Goal: Check status: Check status

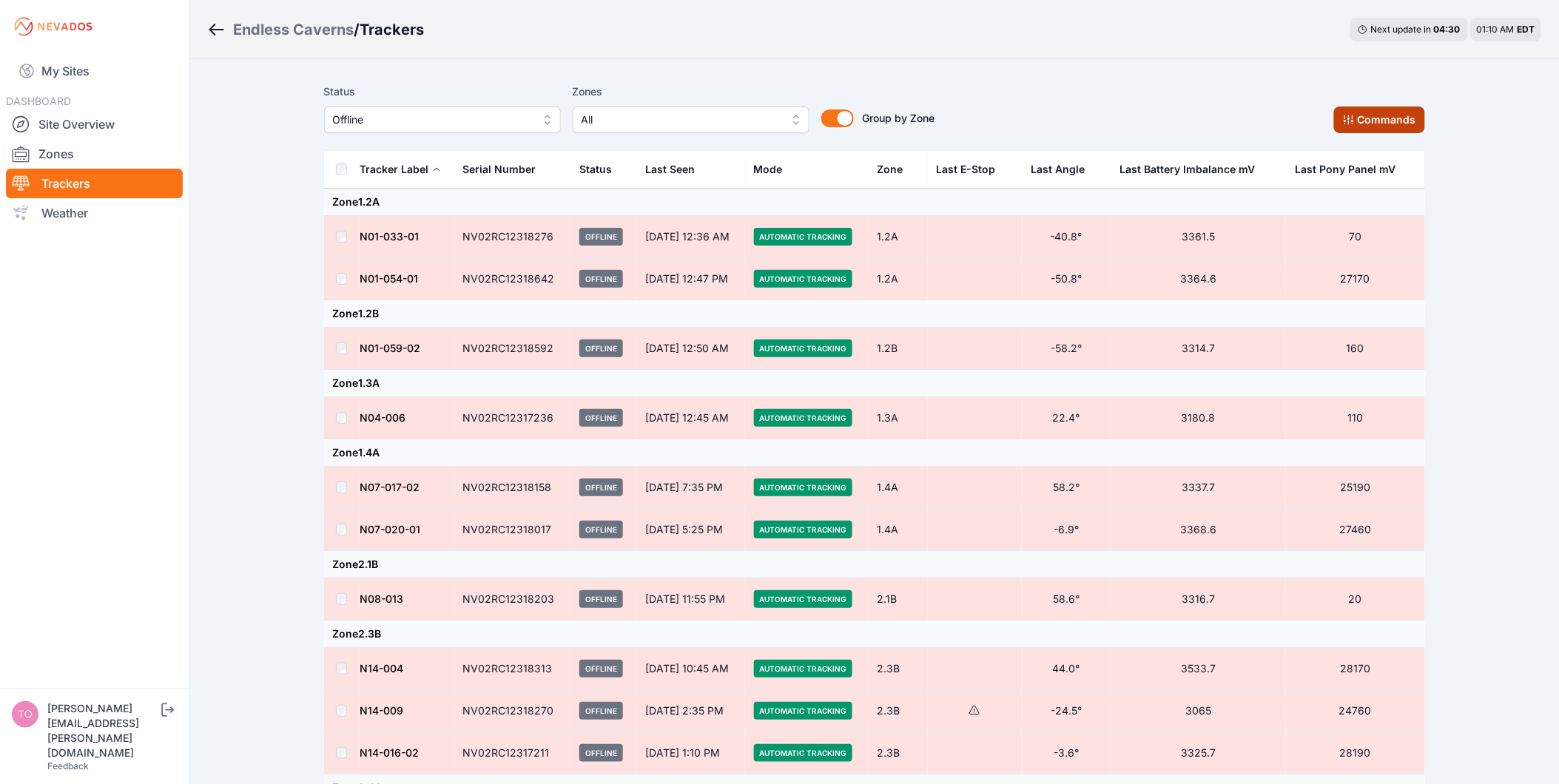
click at [1388, 123] on button "Commands" at bounding box center [1379, 120] width 91 height 26
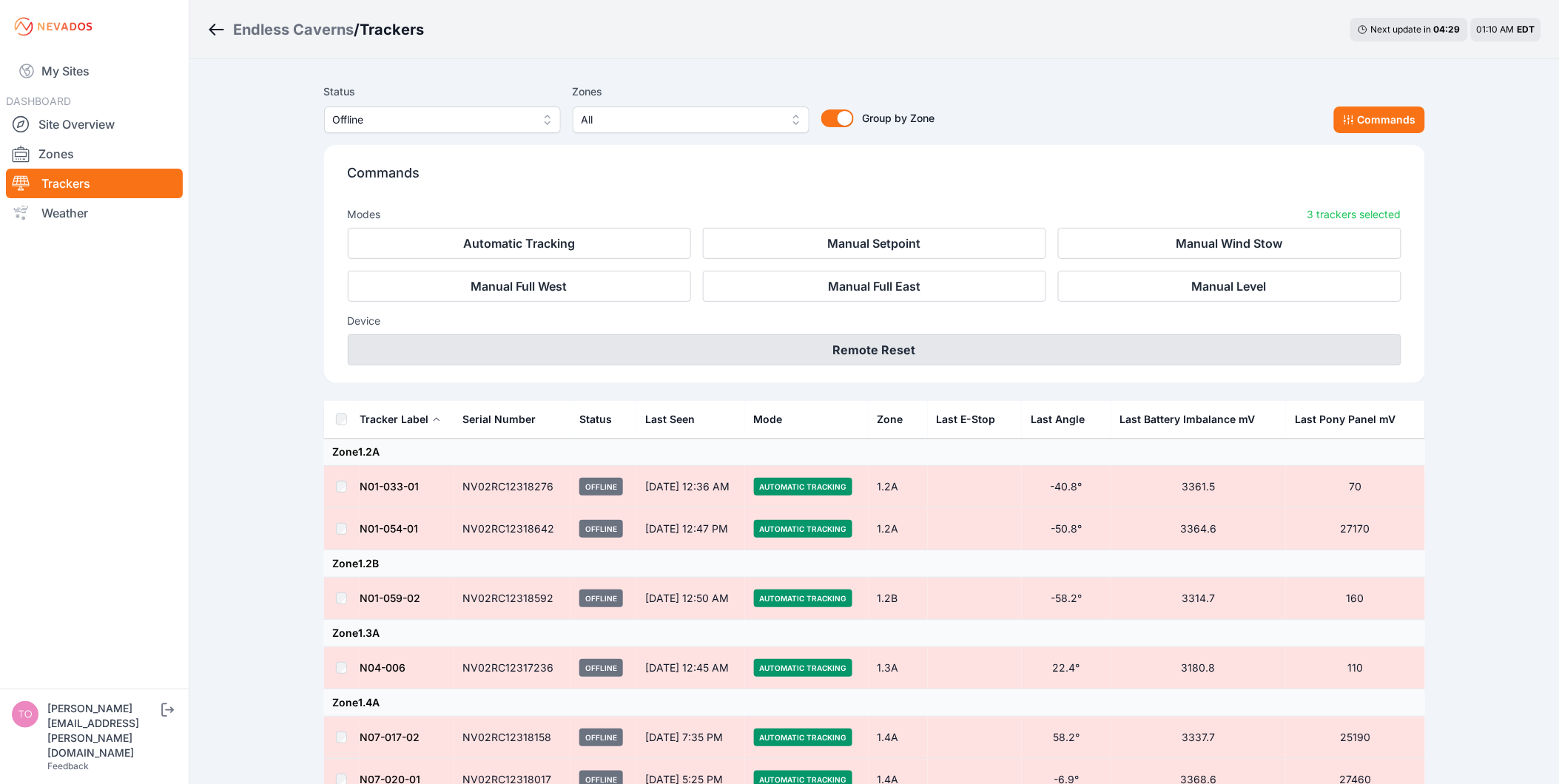
click at [870, 346] on button "Remote Reset" at bounding box center [875, 350] width 1054 height 31
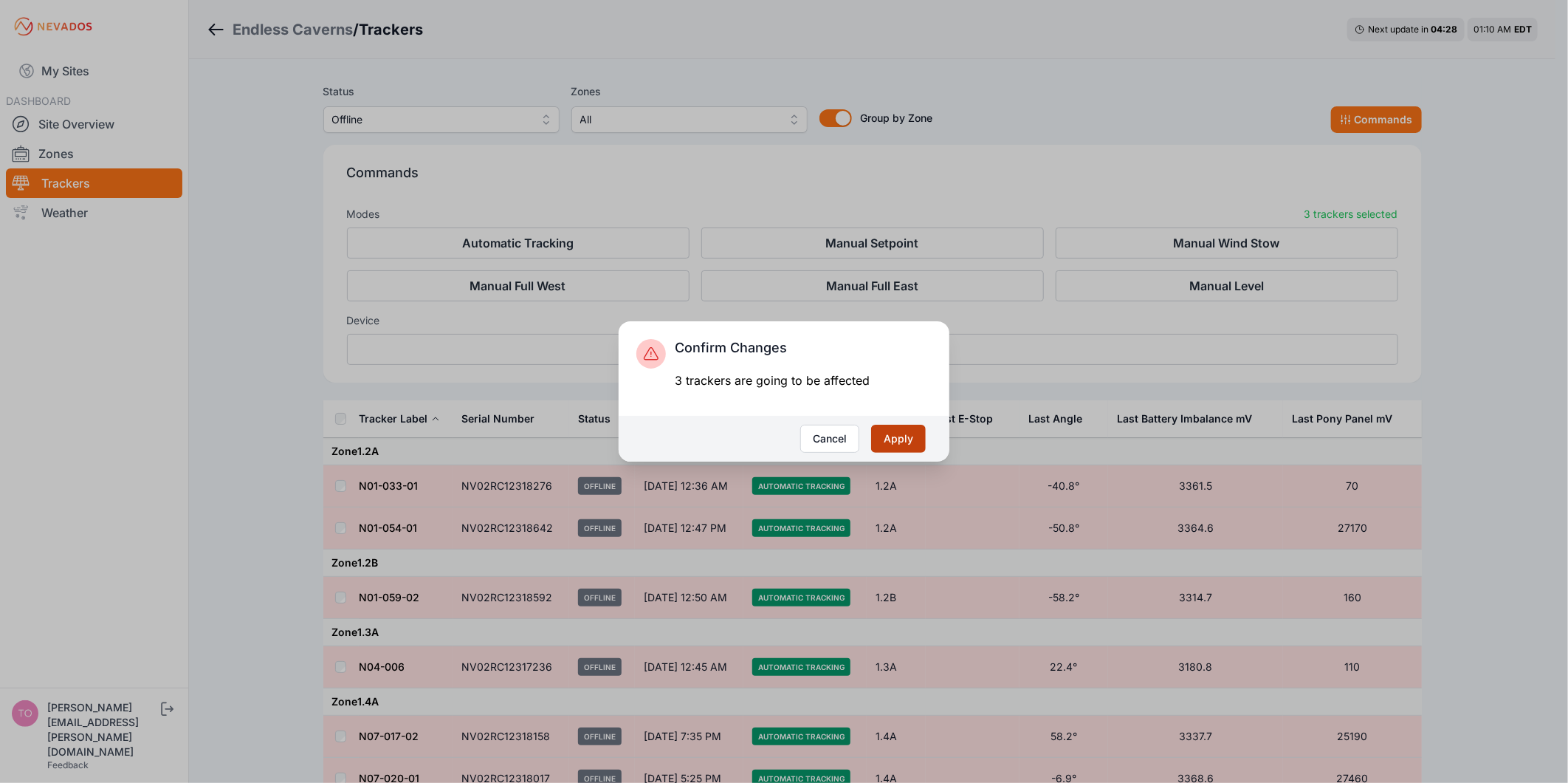
click at [908, 444] on button "Apply" at bounding box center [898, 439] width 55 height 28
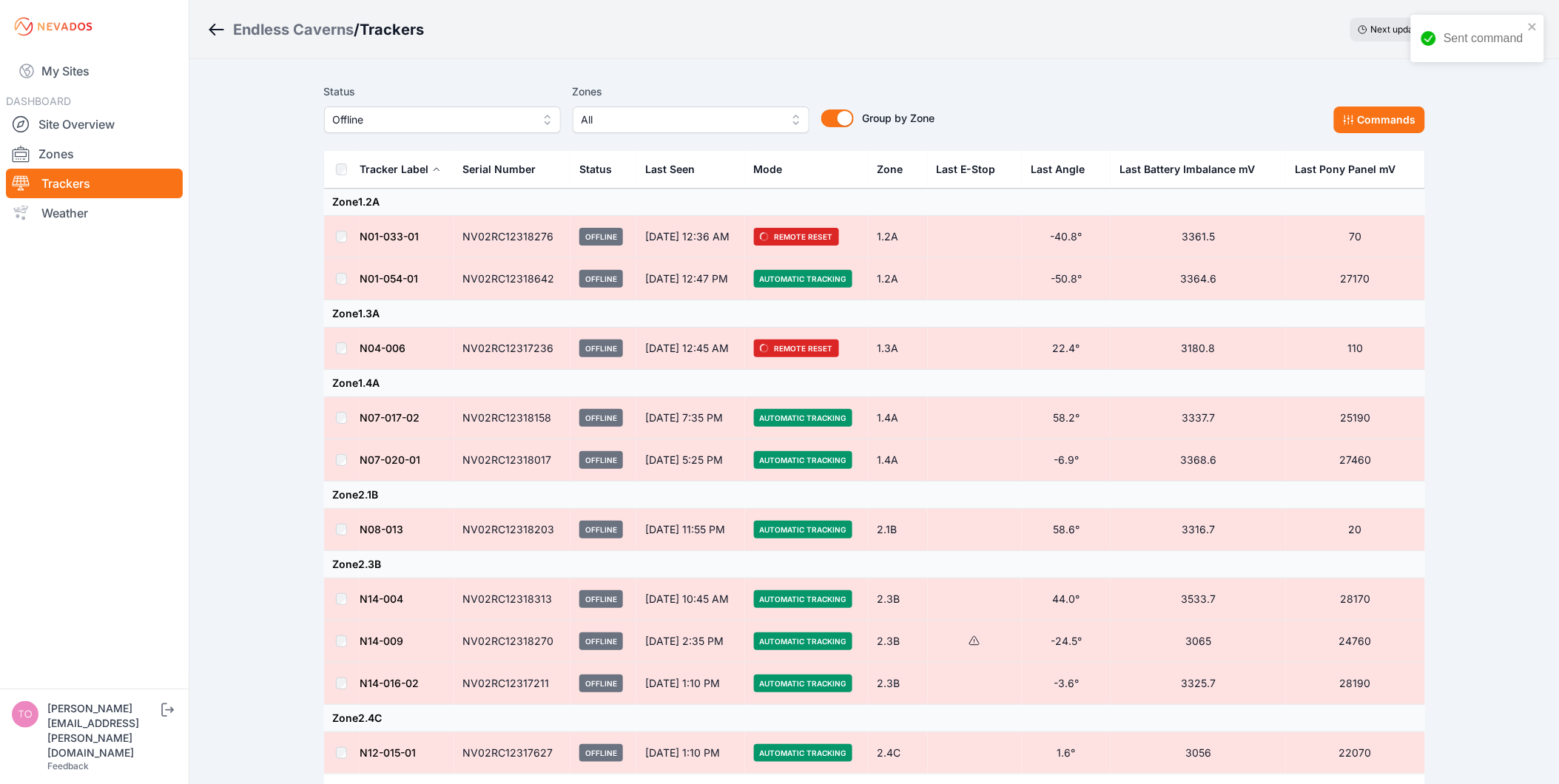
click at [213, 24] on icon "Breadcrumb" at bounding box center [216, 29] width 18 height 17
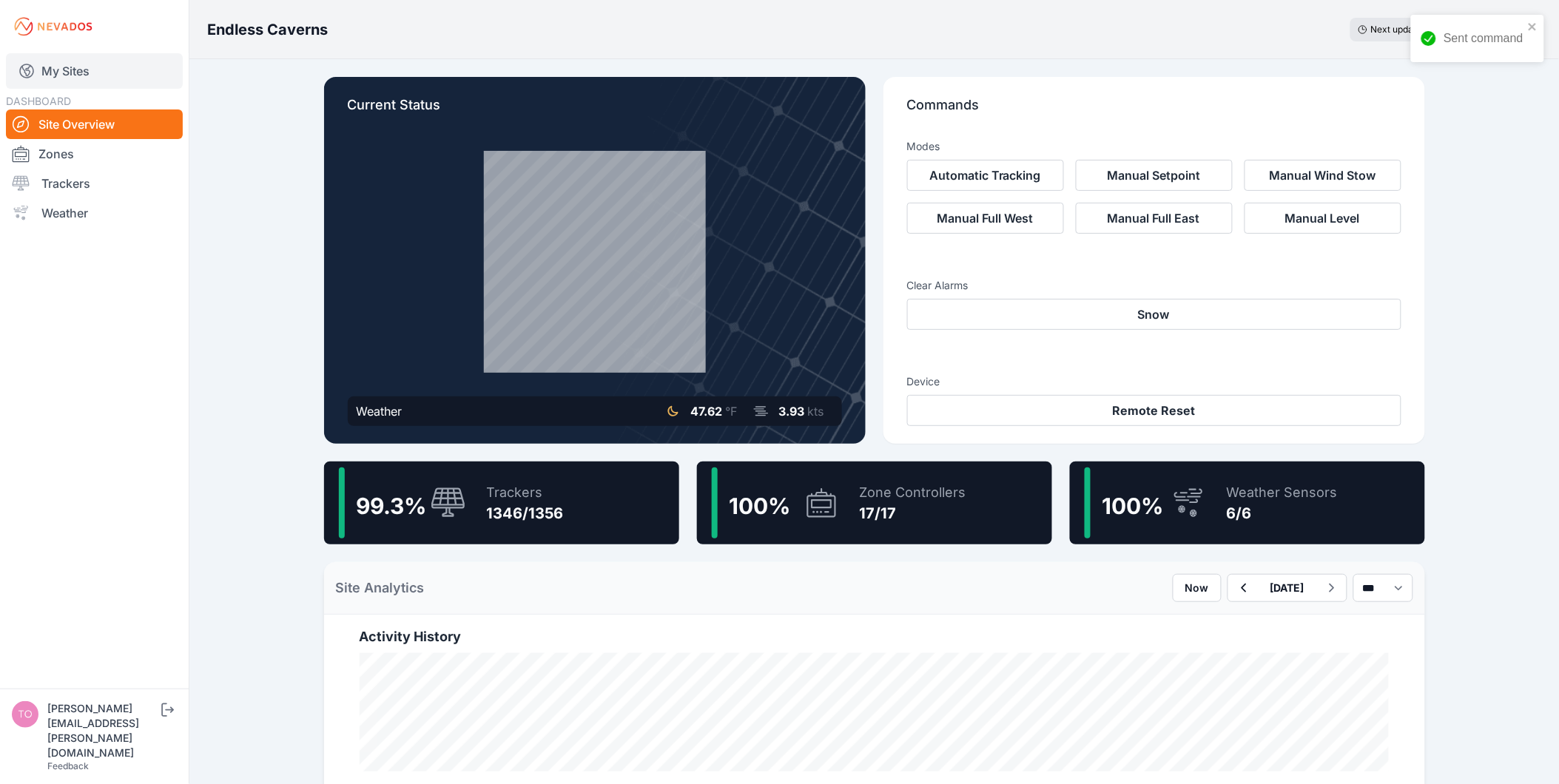
click at [69, 73] on link "My Sites" at bounding box center [94, 70] width 176 height 36
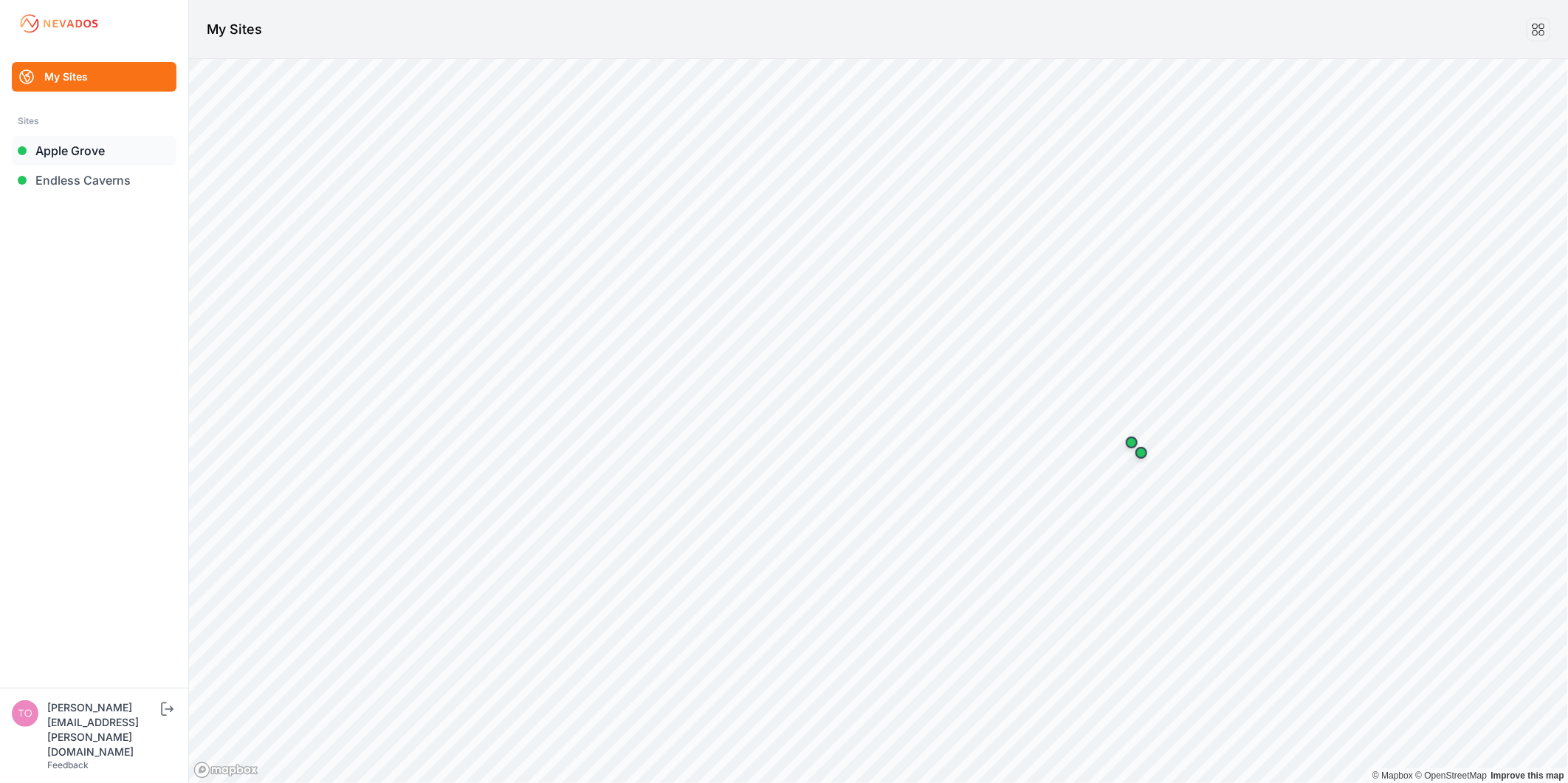
click at [87, 149] on link "Apple Grove" at bounding box center [93, 150] width 164 height 30
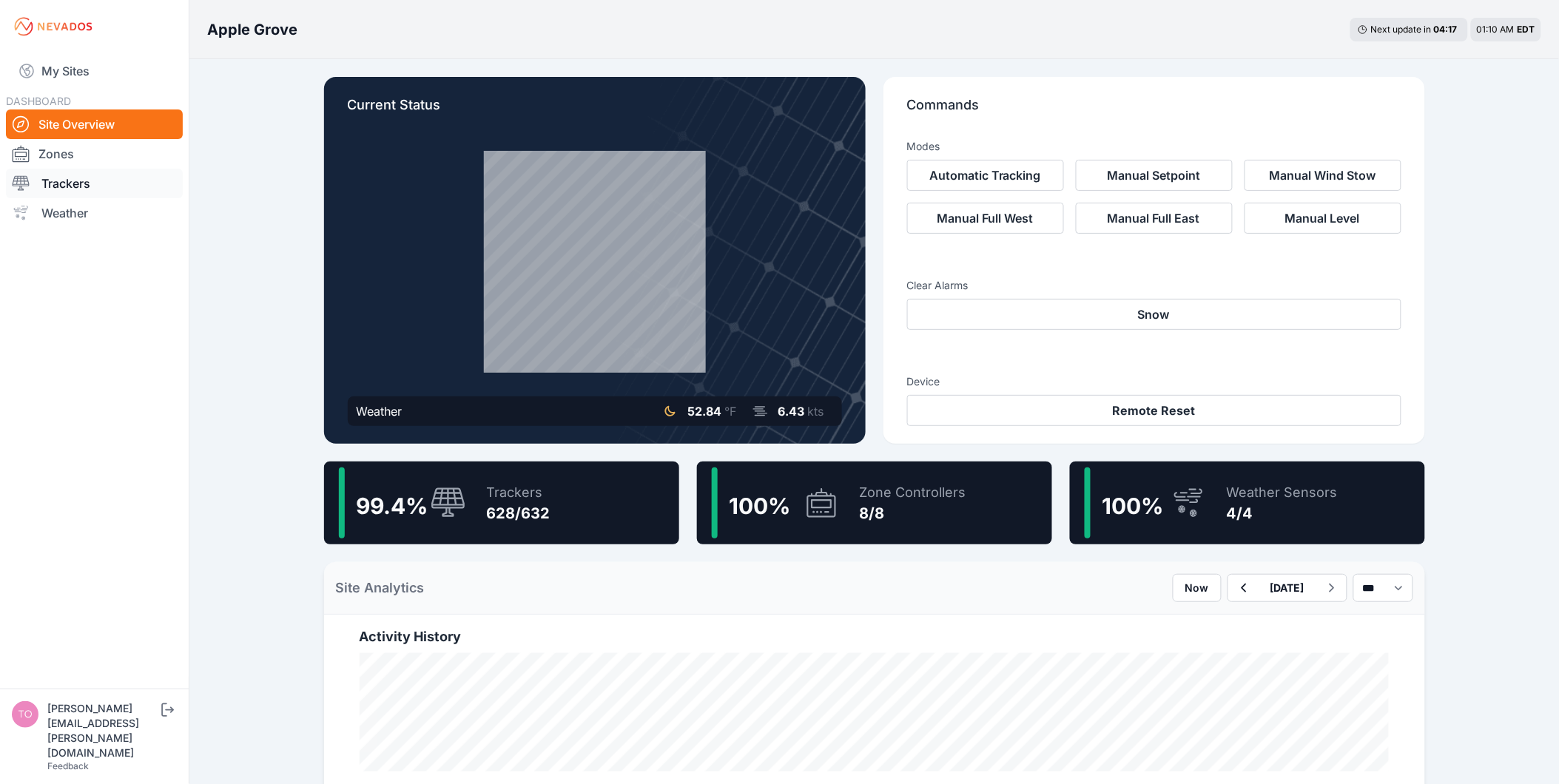
click at [85, 189] on link "Trackers" at bounding box center [94, 184] width 176 height 30
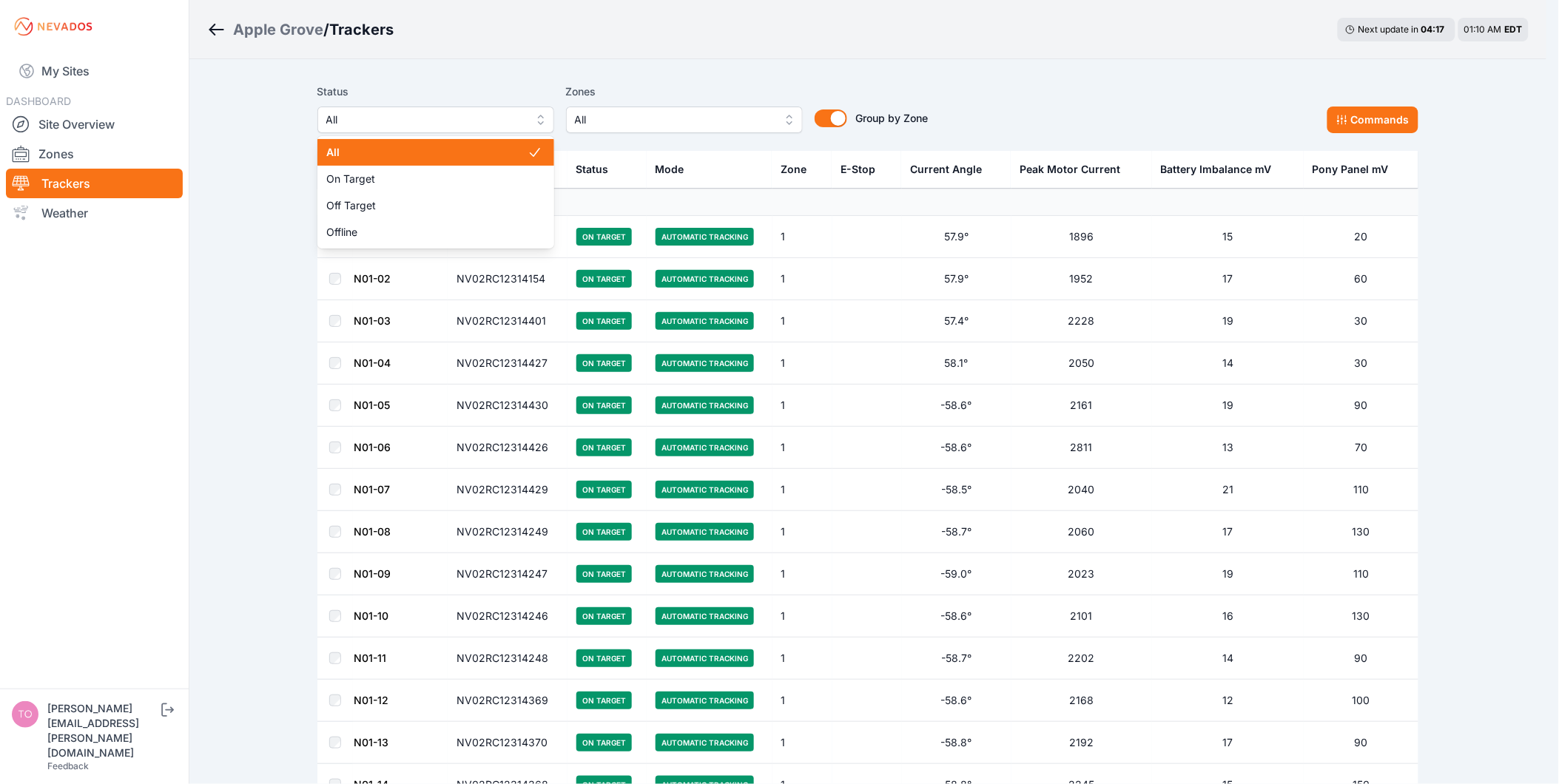
click at [440, 113] on span "All" at bounding box center [425, 119] width 198 height 17
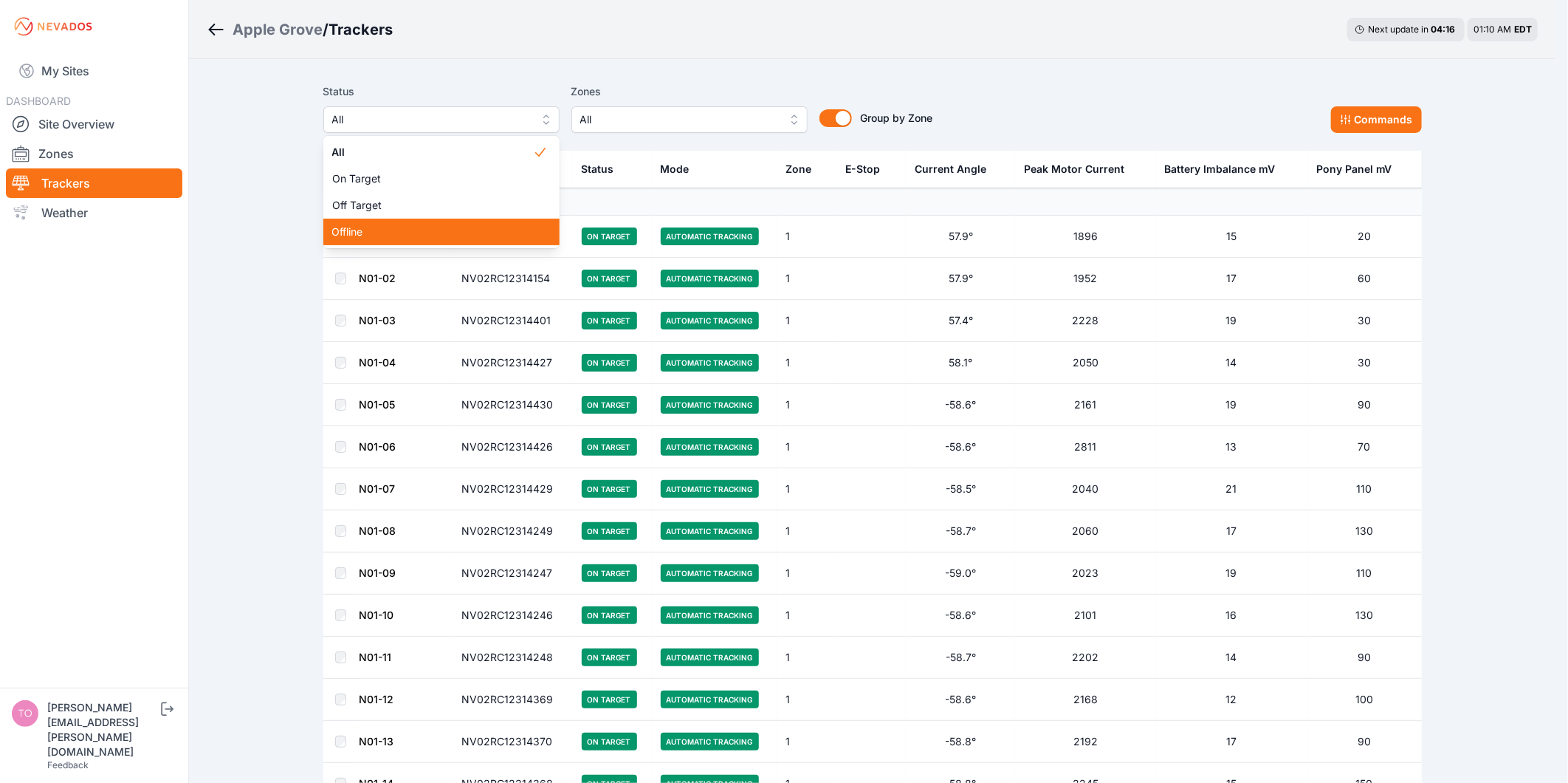
click at [414, 225] on span "Offline" at bounding box center [432, 232] width 201 height 15
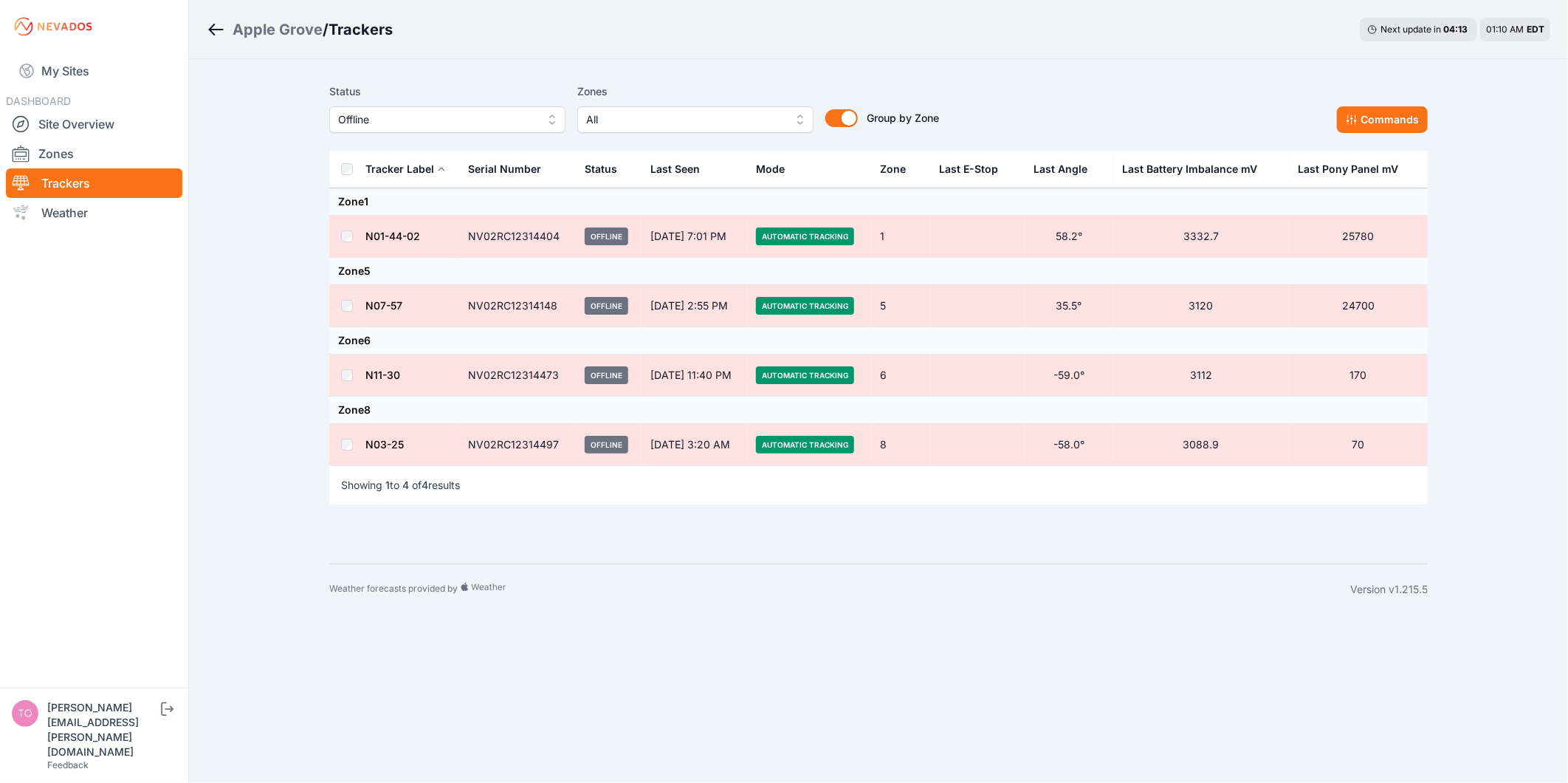
click at [415, 117] on span "Offline" at bounding box center [436, 119] width 198 height 17
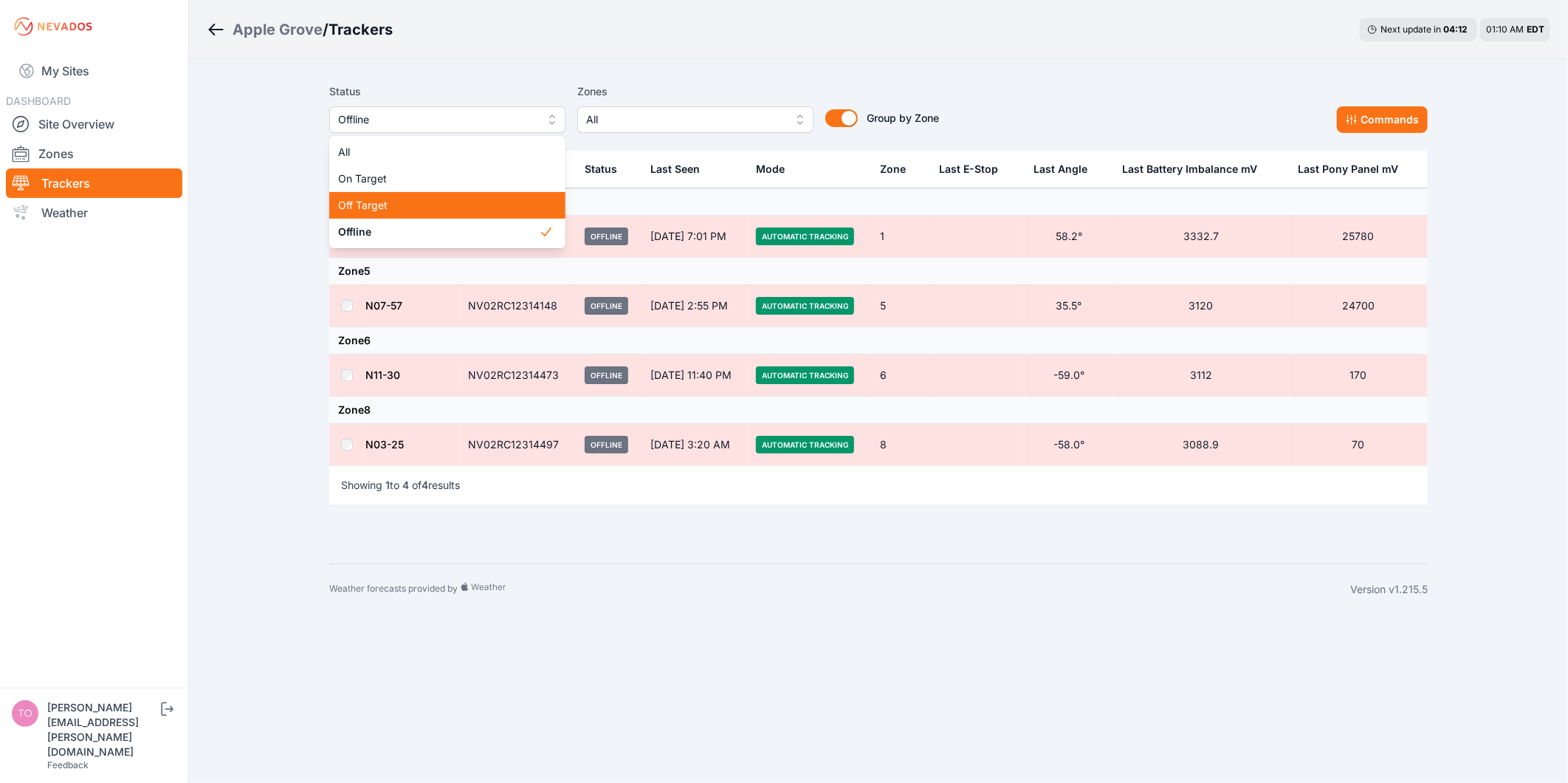
click at [407, 201] on span "Off Target" at bounding box center [438, 205] width 201 height 15
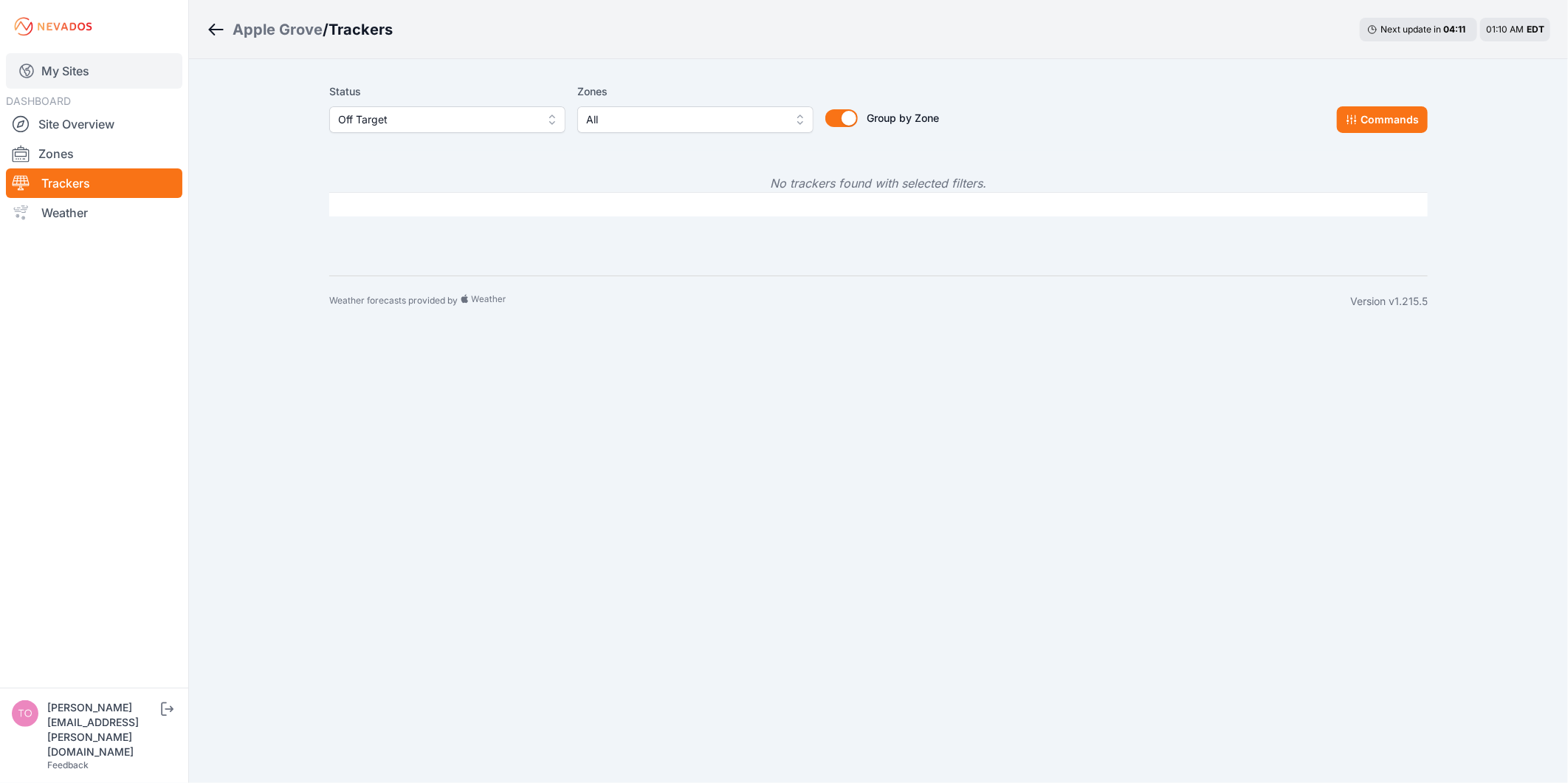
click at [68, 75] on link "My Sites" at bounding box center [93, 70] width 176 height 36
